Goal: Transaction & Acquisition: Subscribe to service/newsletter

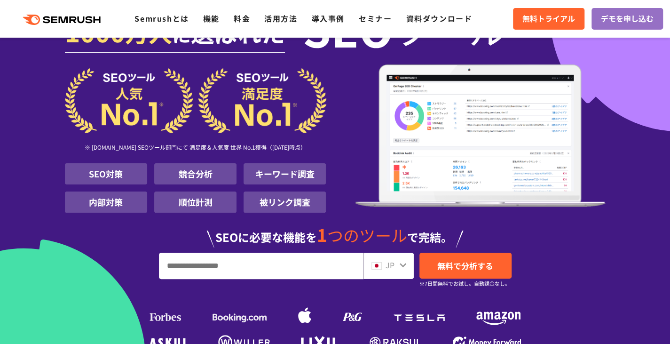
scroll to position [94, 0]
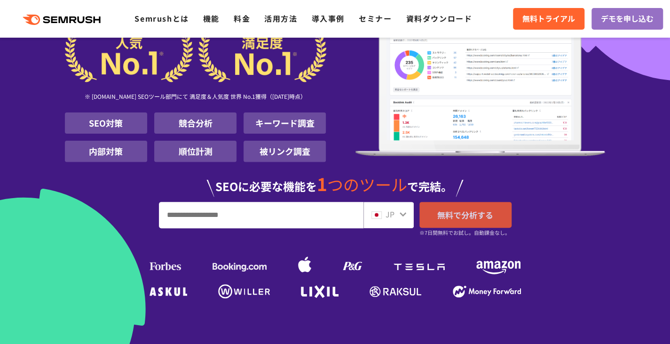
click at [491, 210] on span "無料で分析する" at bounding box center [465, 215] width 56 height 12
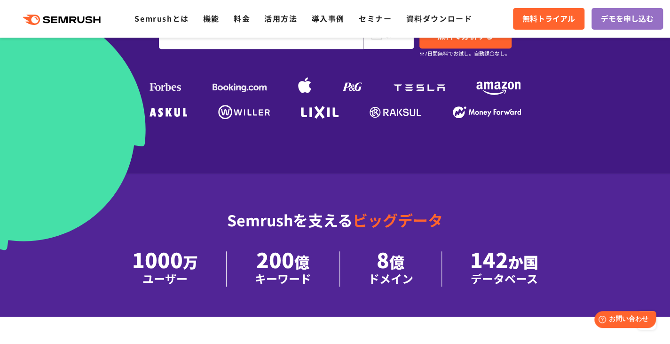
scroll to position [188, 0]
